Goal: Transaction & Acquisition: Purchase product/service

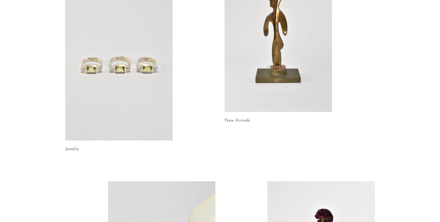
scroll to position [86, 0]
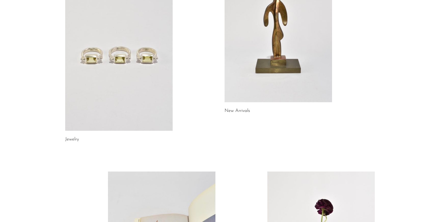
click at [278, 50] on link at bounding box center [278, 27] width 107 height 151
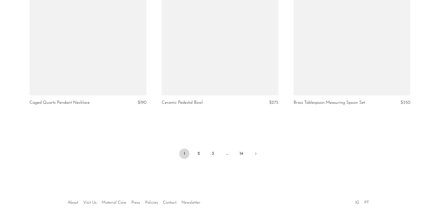
scroll to position [2179, 0]
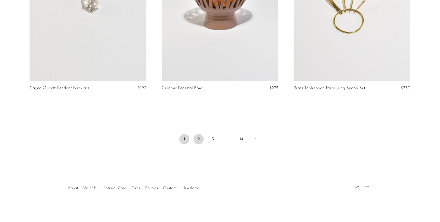
click at [200, 137] on link "2" at bounding box center [199, 139] width 10 height 10
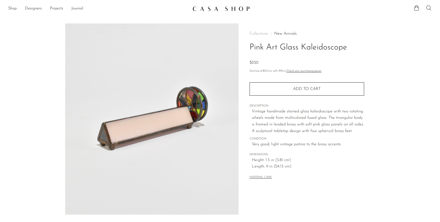
scroll to position [110, 0]
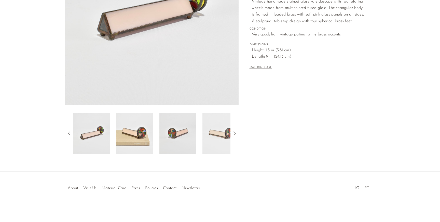
click at [137, 136] on img at bounding box center [134, 133] width 37 height 41
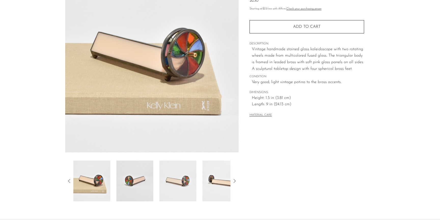
scroll to position [62, 0]
click at [196, 187] on img at bounding box center [177, 181] width 37 height 41
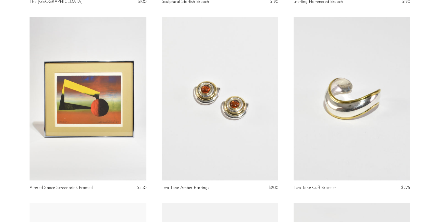
scroll to position [1331, 0]
